Goal: Information Seeking & Learning: Find specific fact

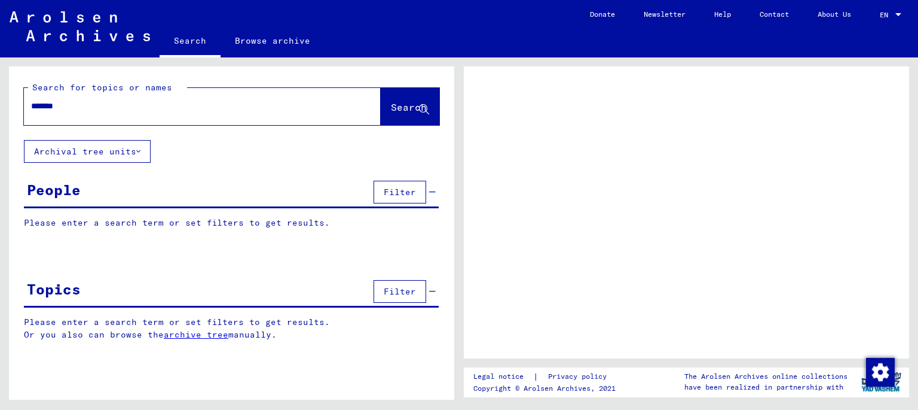
type input "********"
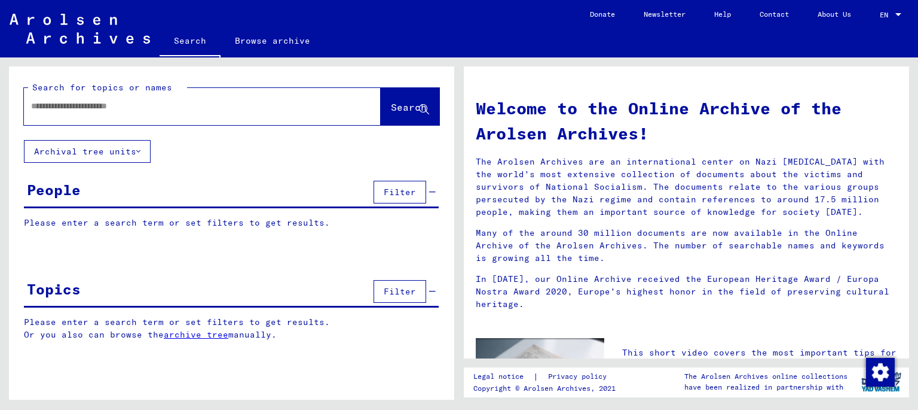
click at [167, 104] on input "text" at bounding box center [188, 106] width 314 height 13
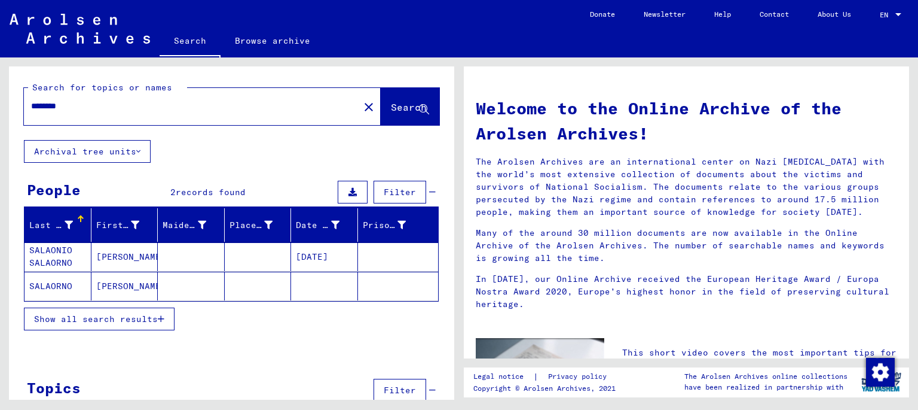
click at [128, 317] on span "Show all search results" at bounding box center [96, 318] width 124 height 11
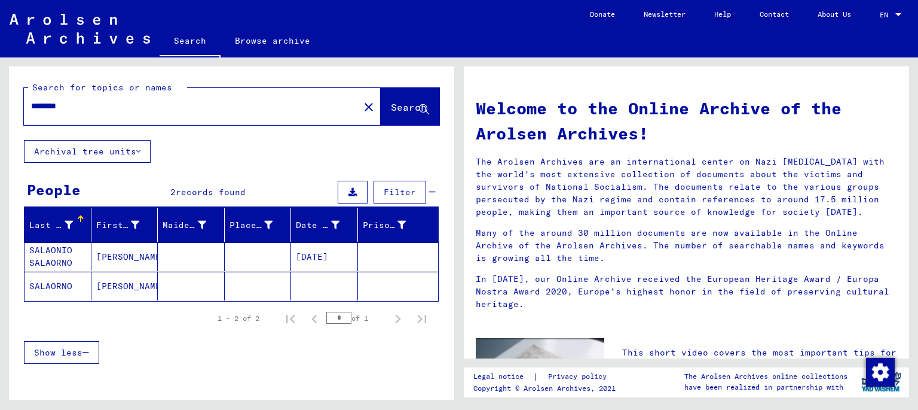
click at [66, 255] on mat-cell "SALAONIO SALAORNO" at bounding box center [58, 256] width 67 height 29
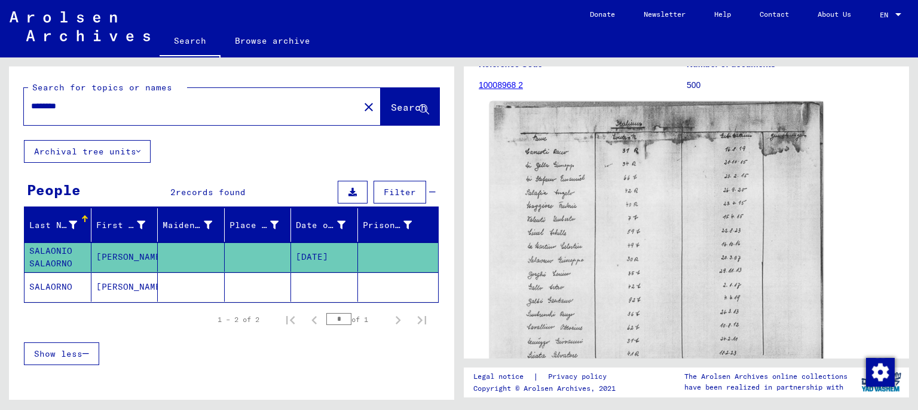
scroll to position [198, 0]
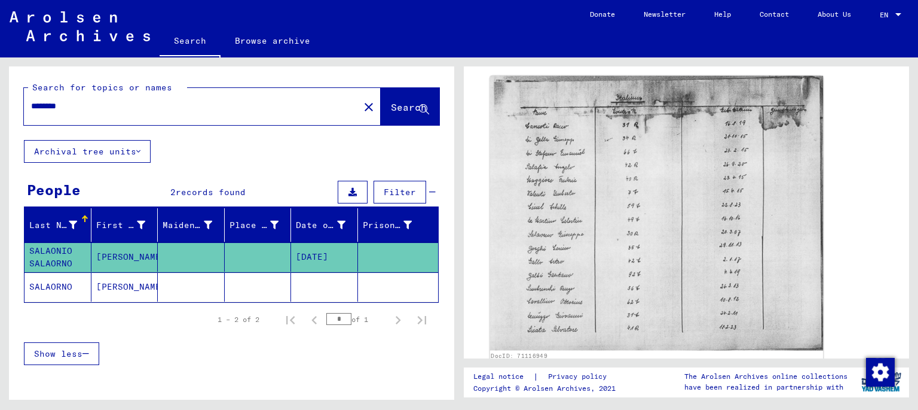
click at [547, 261] on img at bounding box center [657, 213] width 334 height 274
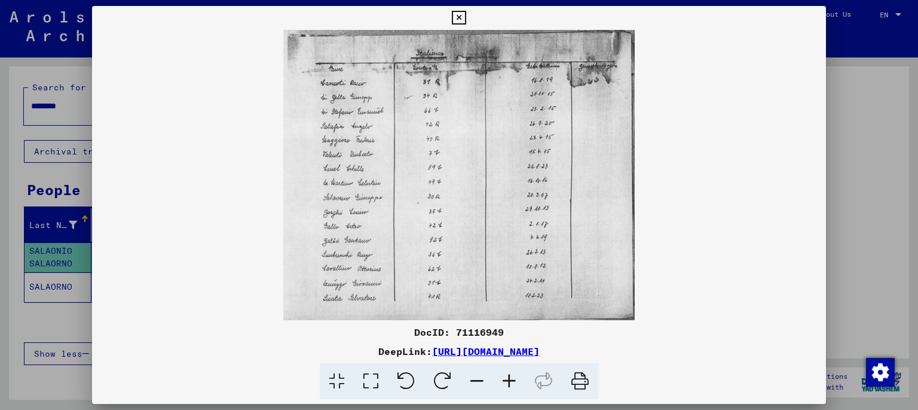
click at [370, 381] on icon at bounding box center [371, 381] width 34 height 36
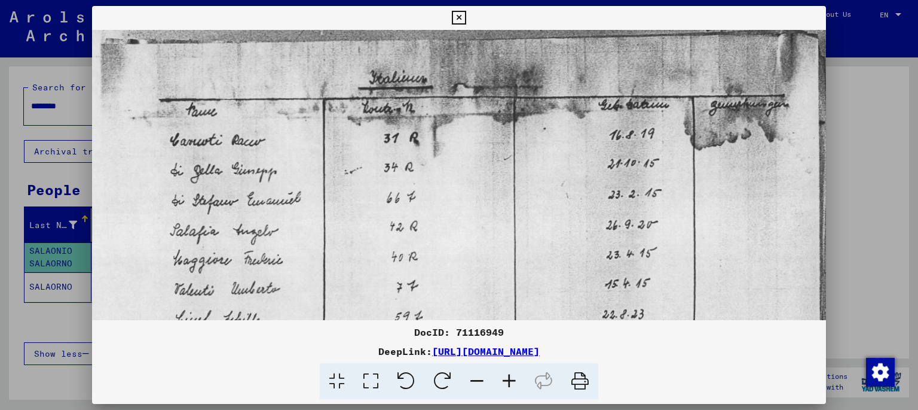
scroll to position [1, 0]
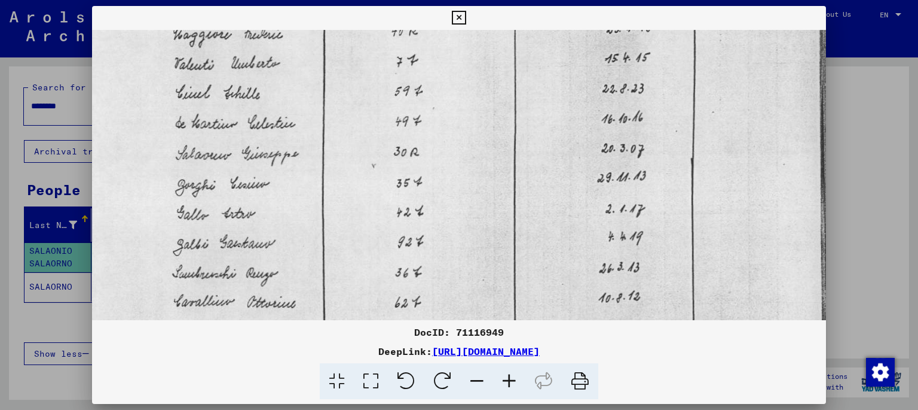
drag, startPoint x: 358, startPoint y: 279, endPoint x: 373, endPoint y: 55, distance: 224.7
click at [373, 55] on img at bounding box center [459, 106] width 735 height 605
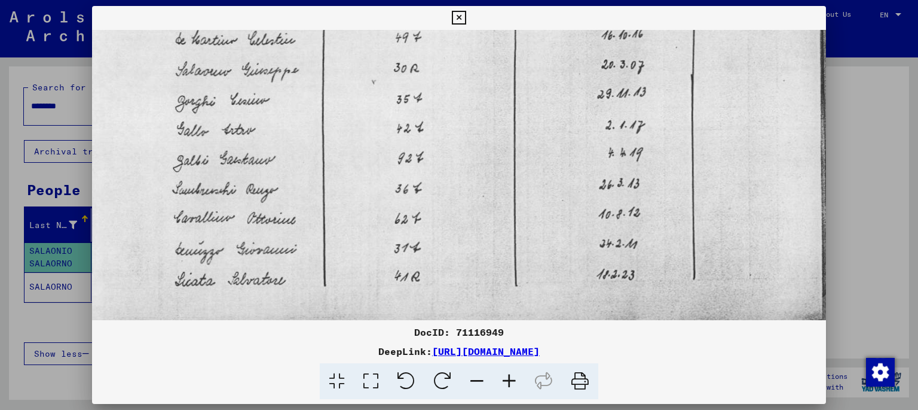
drag, startPoint x: 321, startPoint y: 189, endPoint x: 331, endPoint y: 106, distance: 83.1
click at [331, 106] on img at bounding box center [459, 23] width 735 height 605
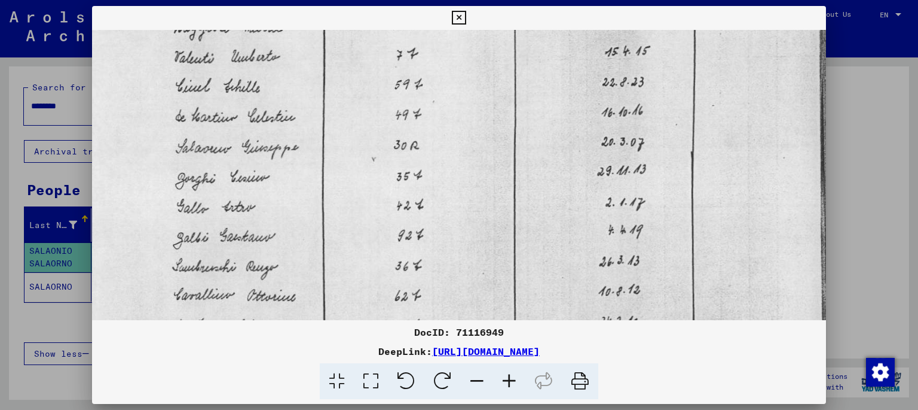
scroll to position [220, 0]
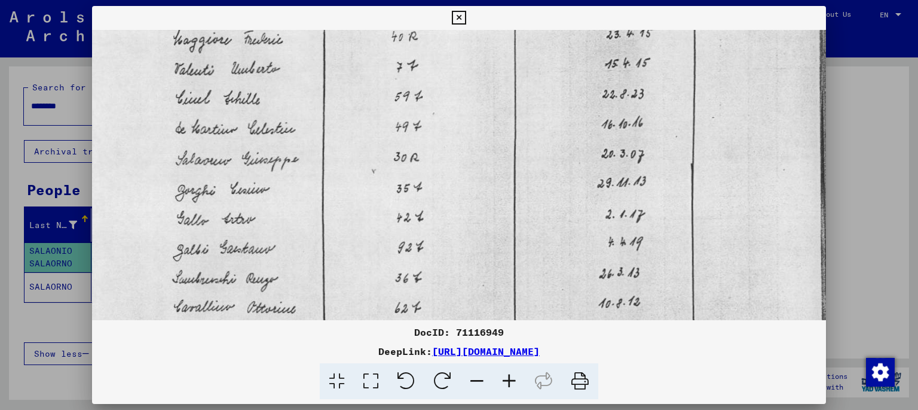
drag, startPoint x: 299, startPoint y: 221, endPoint x: 313, endPoint y: 219, distance: 14.5
click at [313, 219] on img at bounding box center [459, 112] width 735 height 605
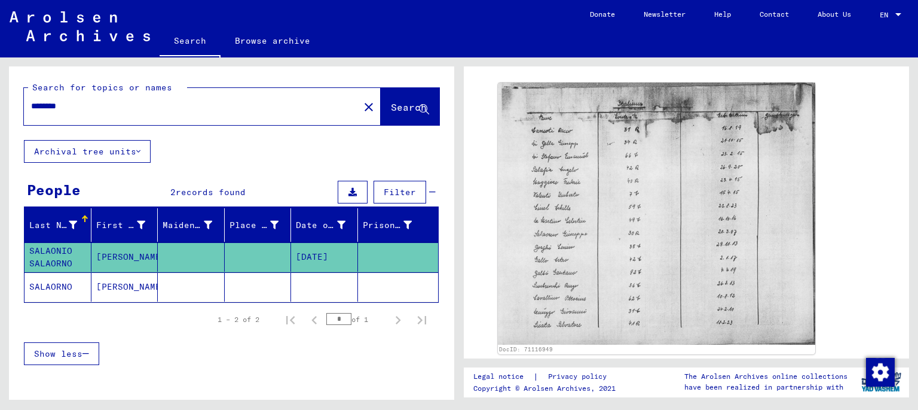
click at [137, 102] on input "********" at bounding box center [191, 106] width 321 height 13
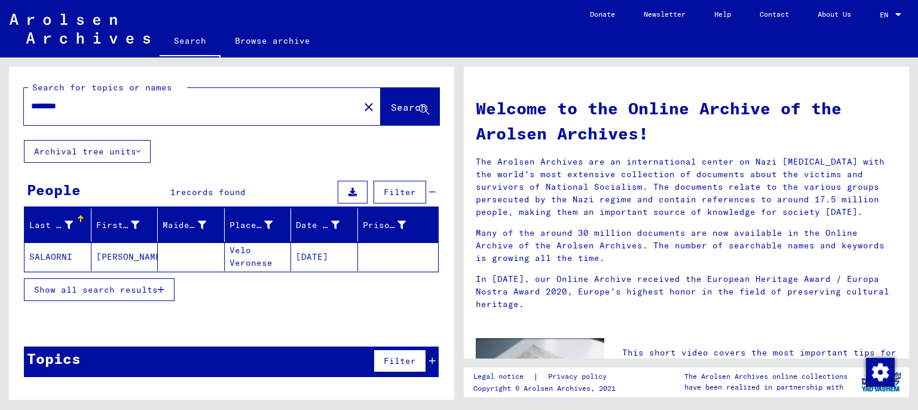
click at [121, 289] on span "Show all search results" at bounding box center [96, 289] width 124 height 11
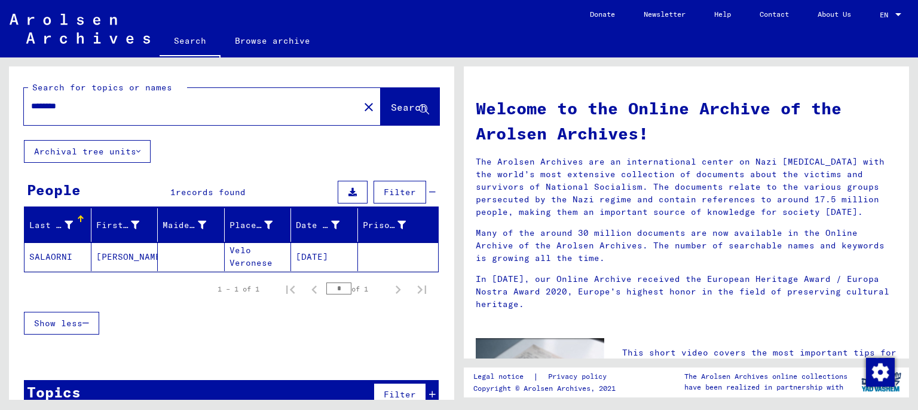
click at [72, 261] on mat-cell "SALAORNI" at bounding box center [58, 256] width 67 height 29
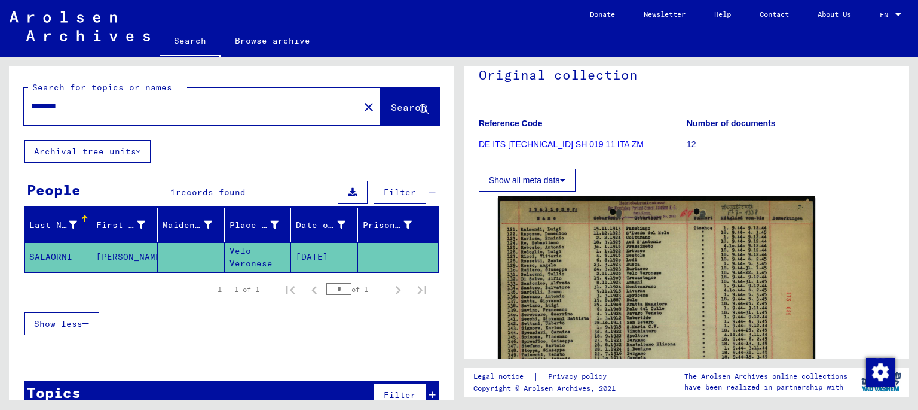
scroll to position [198, 0]
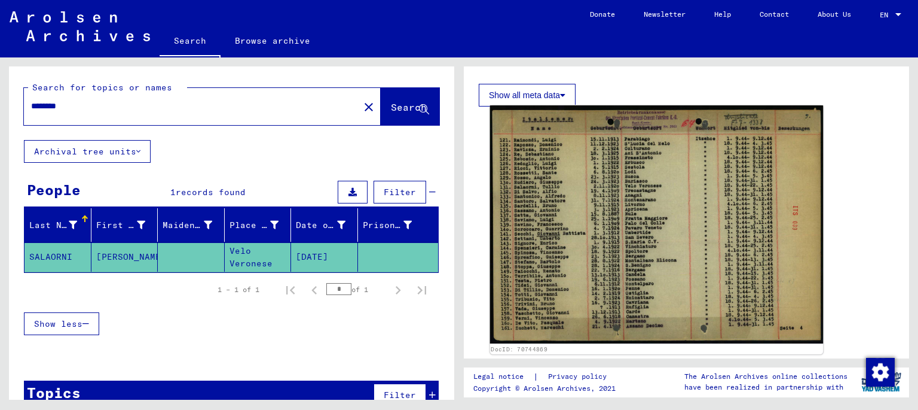
click at [552, 258] on img at bounding box center [657, 224] width 334 height 238
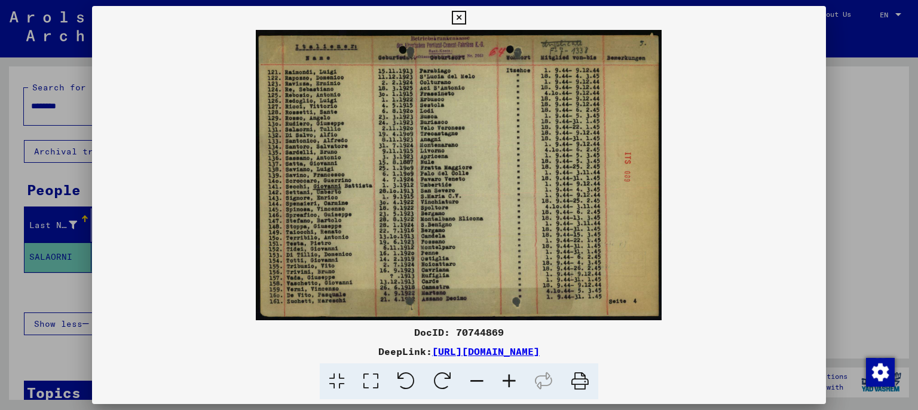
click at [363, 383] on icon at bounding box center [371, 381] width 34 height 36
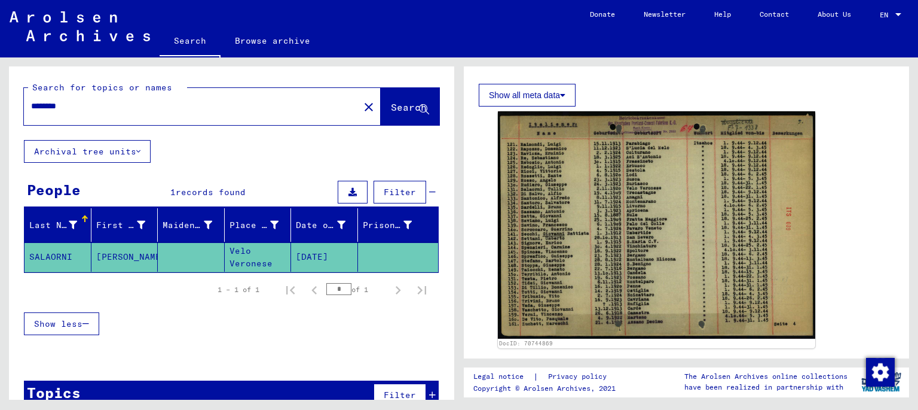
drag, startPoint x: 145, startPoint y: 111, endPoint x: 1, endPoint y: 92, distance: 144.8
click at [31, 100] on input "********" at bounding box center [191, 106] width 321 height 13
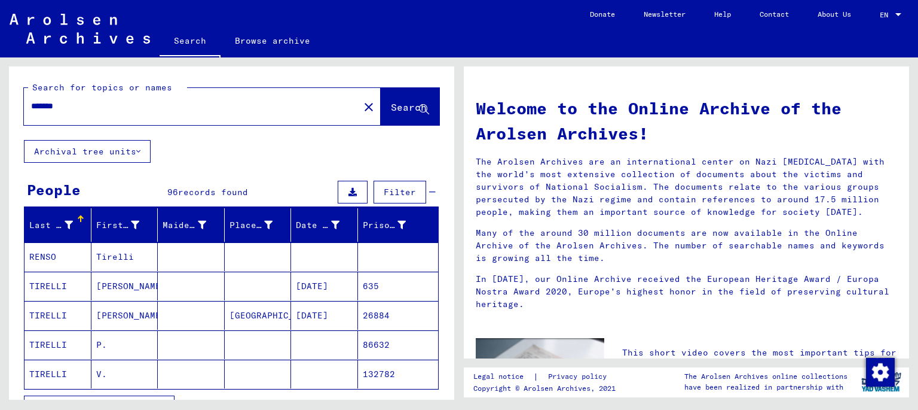
click at [202, 102] on input "*******" at bounding box center [188, 106] width 314 height 13
type input "**********"
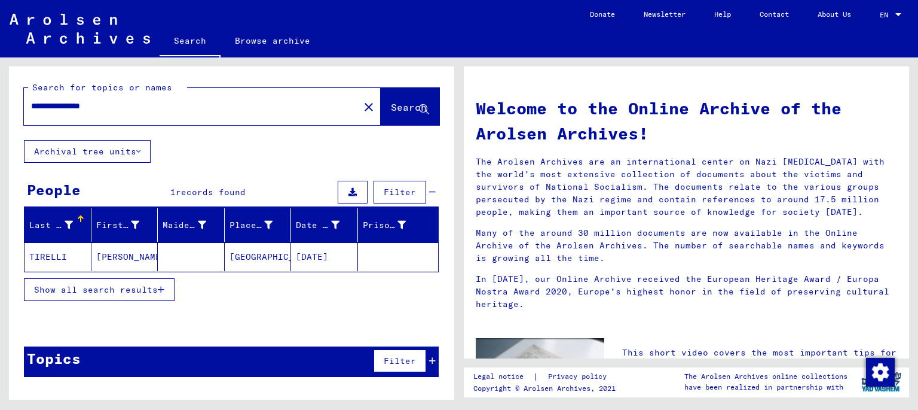
click at [102, 250] on mat-cell "[PERSON_NAME]" at bounding box center [124, 256] width 67 height 29
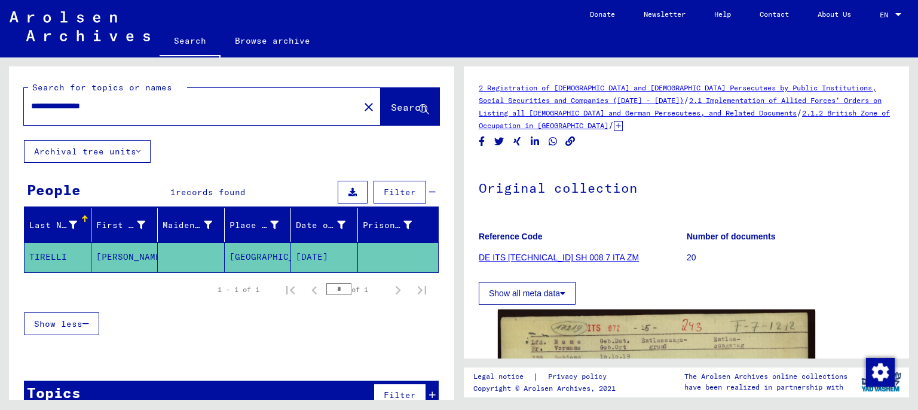
scroll to position [198, 0]
